Goal: Transaction & Acquisition: Purchase product/service

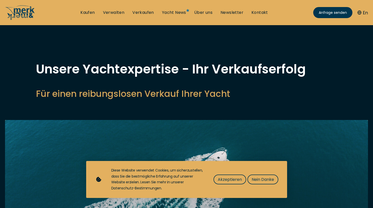
select select "sell"
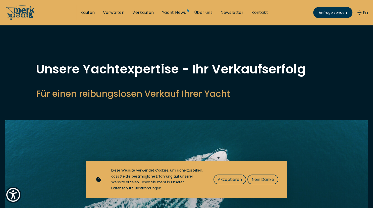
click at [235, 180] on span "Akzeptieren" at bounding box center [230, 179] width 24 height 6
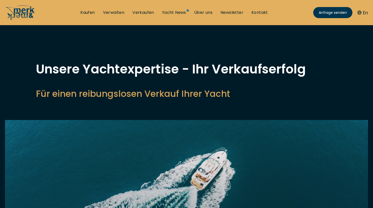
select select "sell"
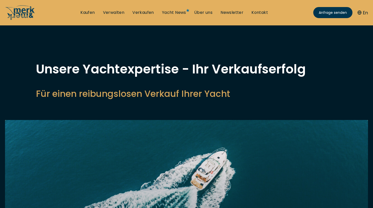
scroll to position [583, 0]
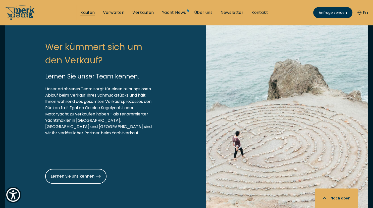
click at [88, 11] on link "Kaufen" at bounding box center [87, 13] width 14 height 6
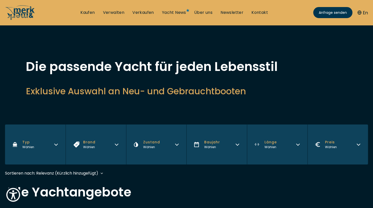
click at [56, 145] on icon "button" at bounding box center [56, 144] width 4 height 4
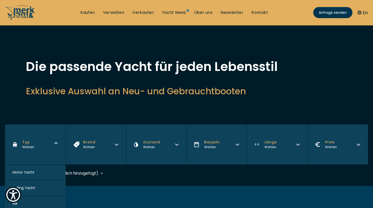
click at [39, 170] on button "Motor Yacht" at bounding box center [35, 172] width 60 height 16
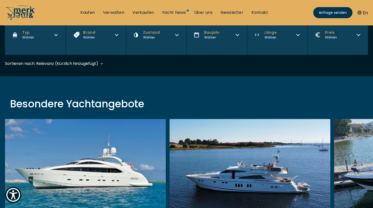
scroll to position [121, 0]
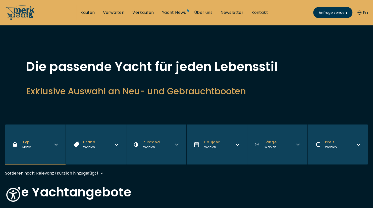
click at [297, 144] on icon "button" at bounding box center [298, 144] width 4 height 4
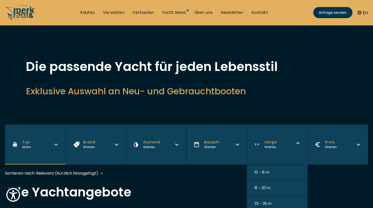
click at [265, 172] on span "10 - 15 m" at bounding box center [261, 171] width 15 height 5
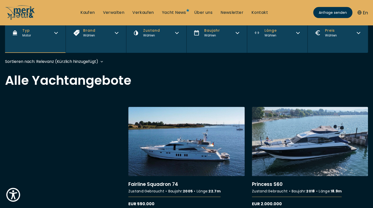
scroll to position [121, 0]
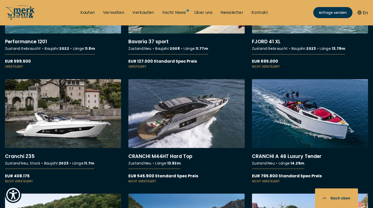
scroll to position [861, 0]
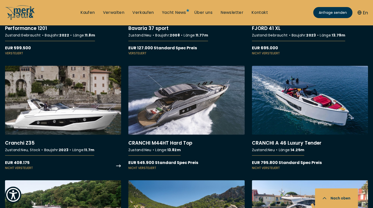
click at [52, 107] on link "More details about Cranchi Z35" at bounding box center [63, 118] width 116 height 104
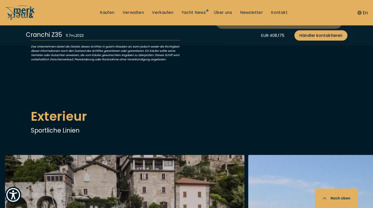
scroll to position [537, 0]
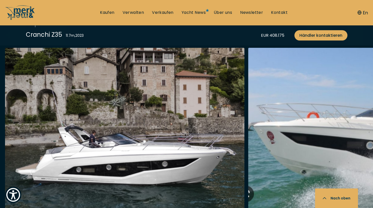
click at [147, 118] on img "button" at bounding box center [124, 128] width 239 height 161
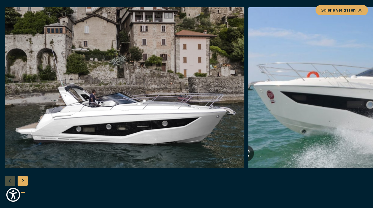
click at [23, 179] on div "Next slide" at bounding box center [23, 180] width 10 height 10
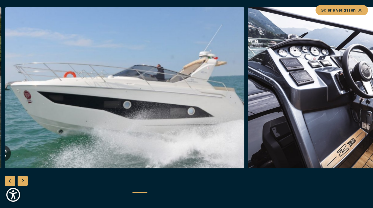
click at [23, 179] on div "Next slide" at bounding box center [23, 180] width 10 height 10
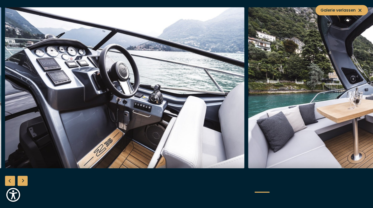
click at [23, 179] on div "Next slide" at bounding box center [23, 180] width 10 height 10
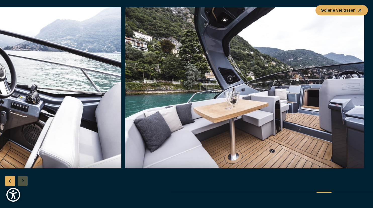
click at [23, 179] on div at bounding box center [186, 103] width 373 height 193
click at [10, 181] on div "Previous slide" at bounding box center [10, 180] width 10 height 10
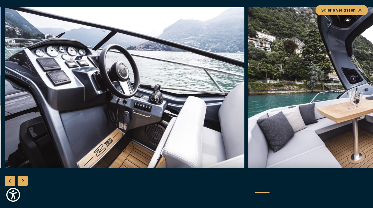
click at [10, 181] on div "Previous slide" at bounding box center [10, 180] width 10 height 10
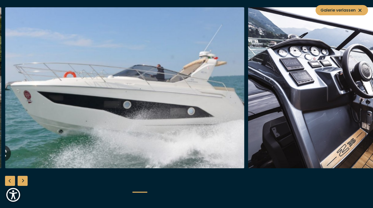
click at [10, 181] on div "Previous slide" at bounding box center [10, 180] width 10 height 10
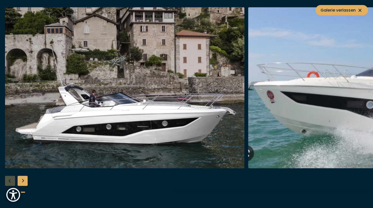
click at [10, 181] on div at bounding box center [186, 103] width 373 height 193
click at [359, 9] on icon at bounding box center [360, 10] width 6 height 6
